Goal: Navigation & Orientation: Go to known website

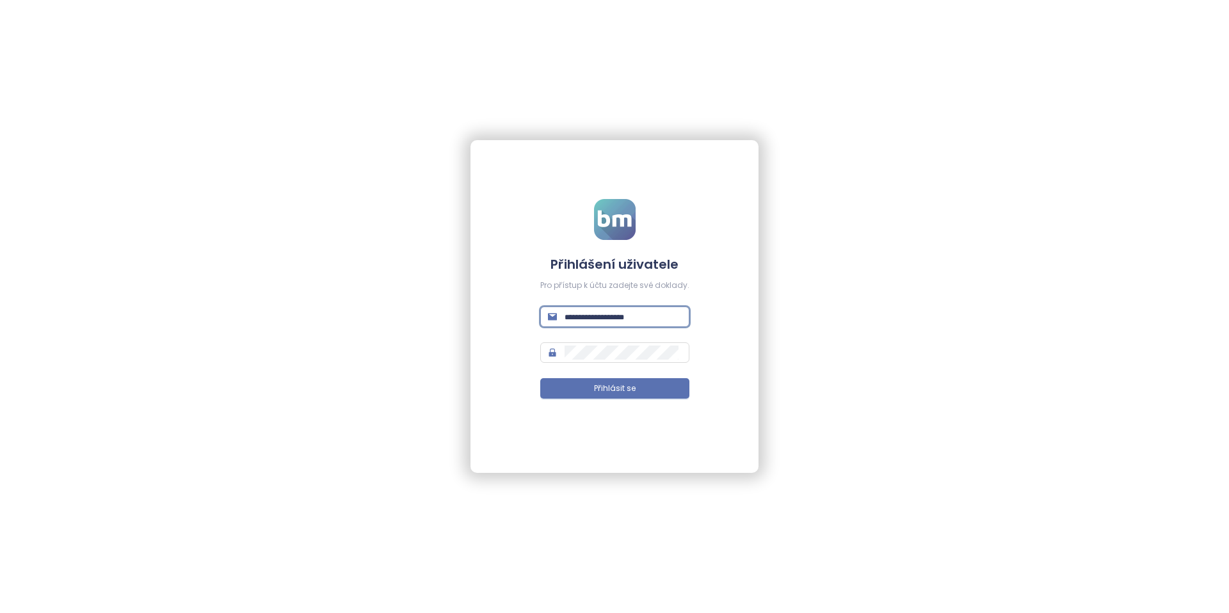
click at [625, 319] on input "text" at bounding box center [623, 317] width 117 height 14
click at [618, 310] on input "text" at bounding box center [623, 317] width 117 height 14
